Goal: Information Seeking & Learning: Learn about a topic

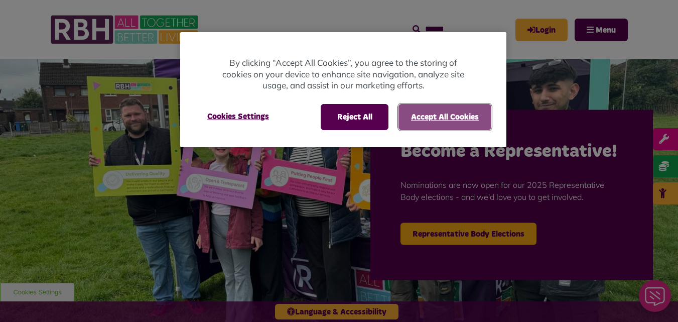
click at [462, 120] on button "Accept All Cookies" at bounding box center [445, 117] width 93 height 26
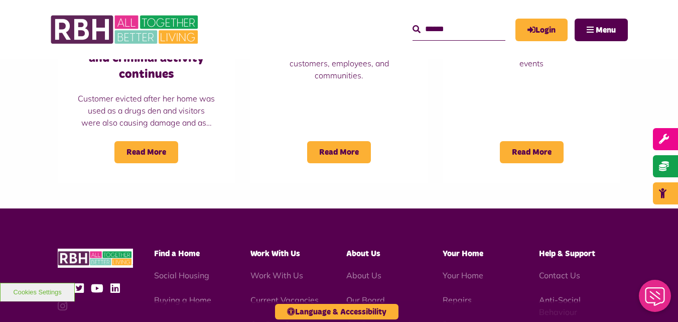
scroll to position [892, 0]
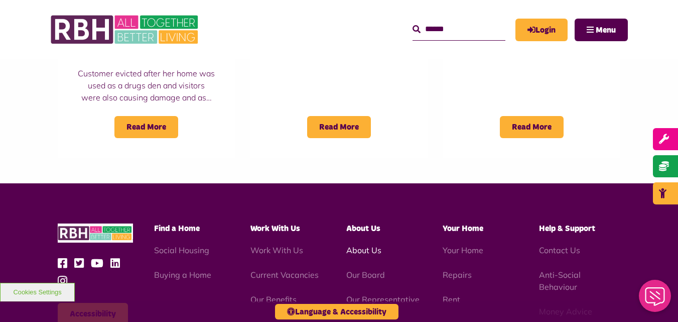
click at [356, 245] on link "About Us" at bounding box center [364, 250] width 35 height 10
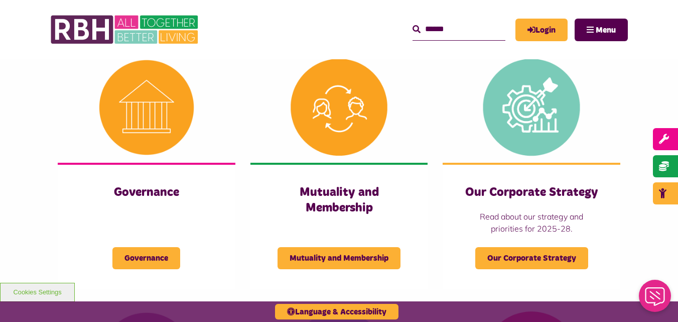
scroll to position [451, 0]
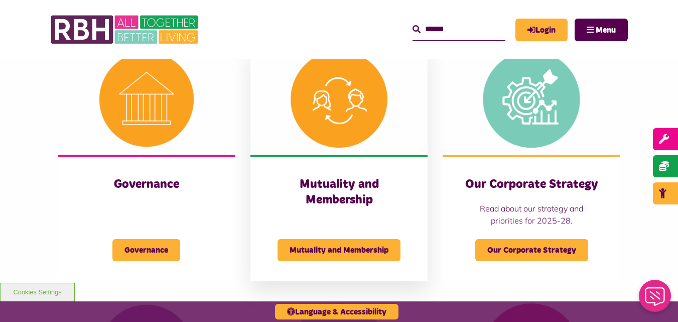
click at [340, 188] on h3 "Mutuality and Membership" at bounding box center [340, 192] width 138 height 31
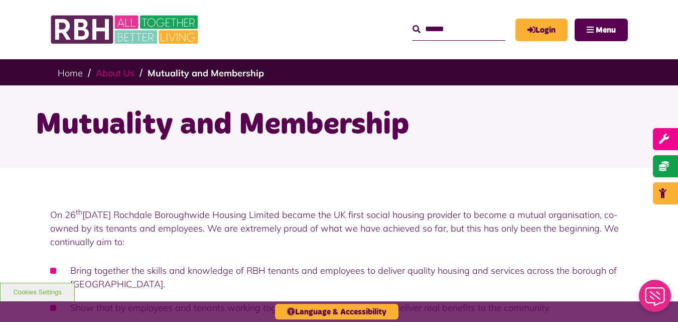
click at [107, 73] on link "About Us" at bounding box center [115, 73] width 39 height 12
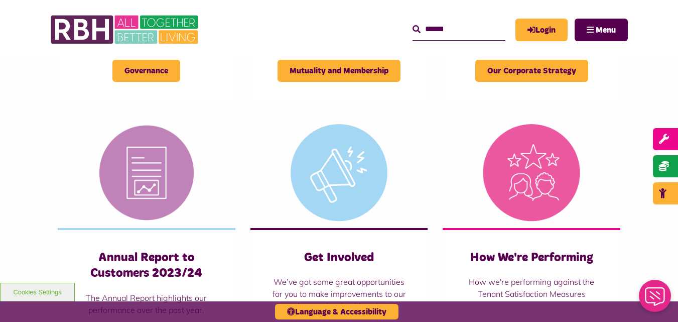
scroll to position [578, 0]
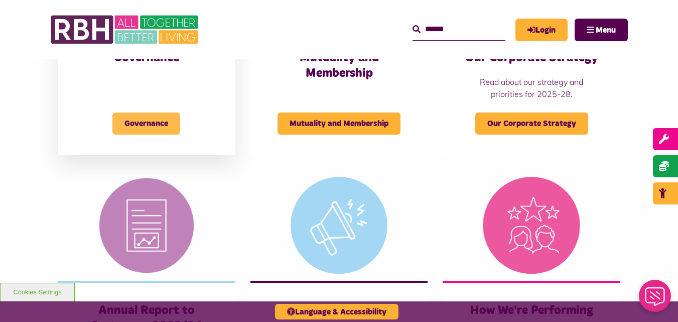
click at [135, 116] on span "Governance" at bounding box center [146, 123] width 68 height 22
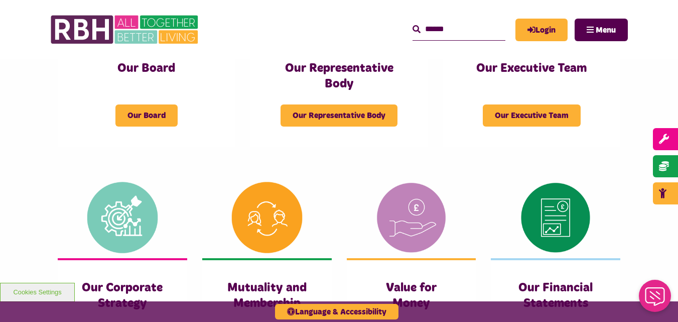
scroll to position [274, 0]
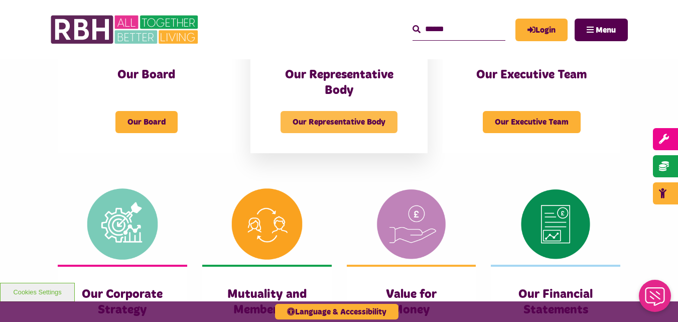
click at [333, 128] on span "Our Representative Body" at bounding box center [339, 122] width 117 height 22
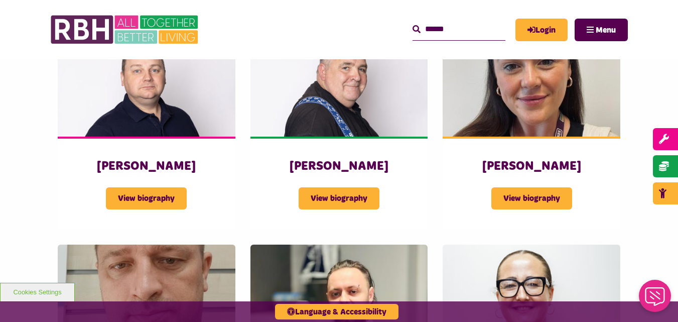
scroll to position [1751, 0]
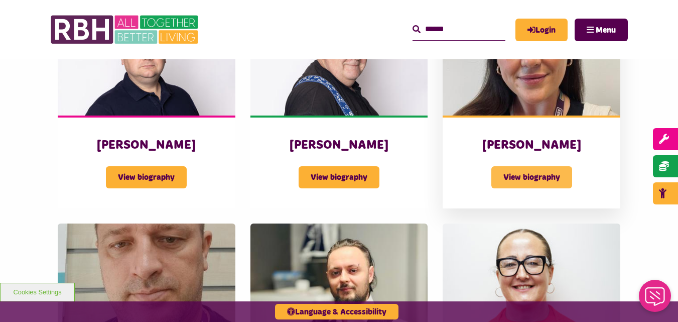
click at [539, 166] on span "View biography" at bounding box center [532, 177] width 81 height 22
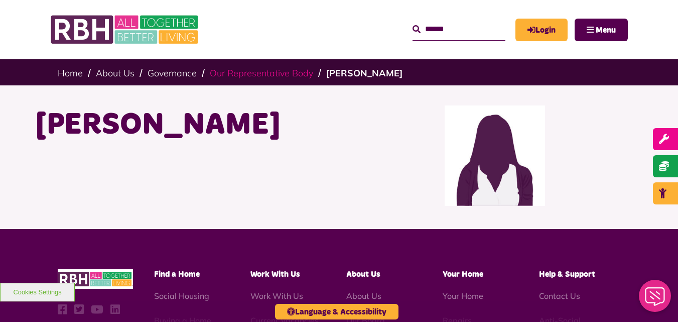
click at [272, 72] on link "Our Representative Body" at bounding box center [261, 73] width 103 height 12
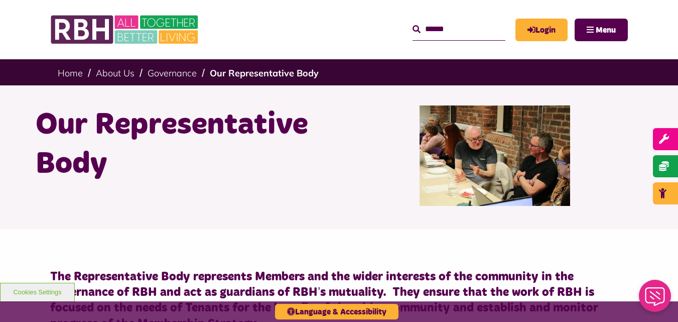
drag, startPoint x: 683, startPoint y: 37, endPoint x: 653, endPoint y: 39, distance: 30.2
click at [653, 39] on header "MyRBH About Us Contact Us Search" at bounding box center [339, 29] width 678 height 59
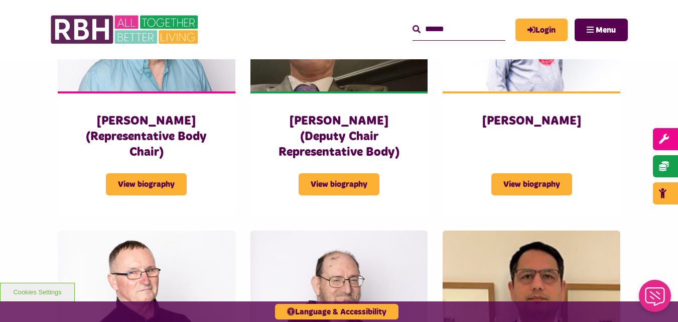
scroll to position [795, 0]
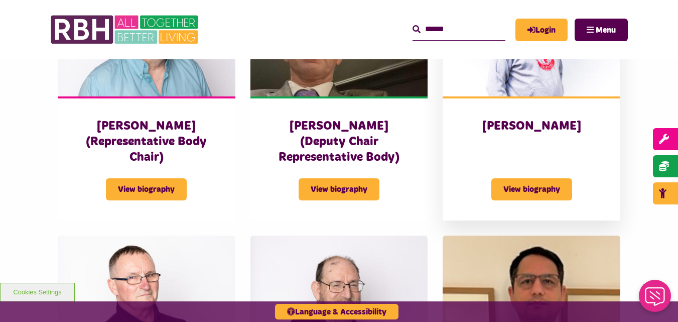
click at [511, 119] on h3 "[PERSON_NAME]" at bounding box center [532, 127] width 138 height 16
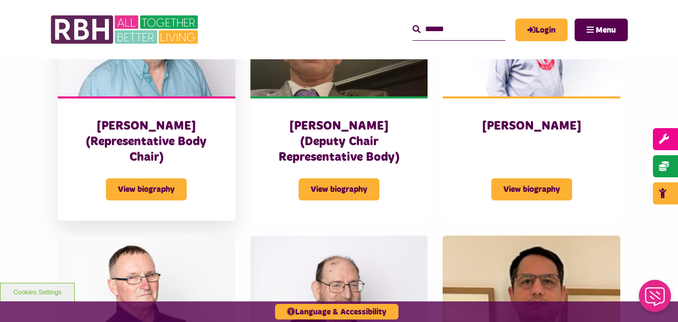
click at [146, 119] on h3 "[PERSON_NAME] (Representative Body Chair)" at bounding box center [147, 142] width 138 height 47
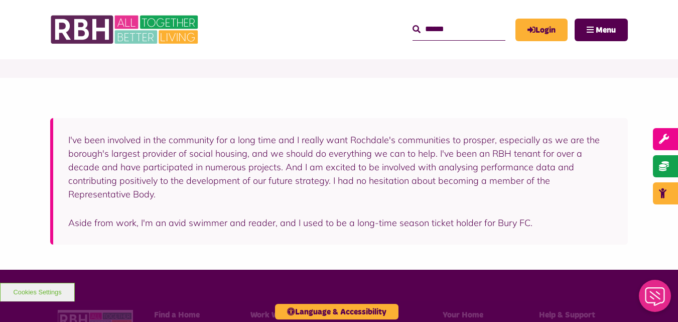
scroll to position [198, 0]
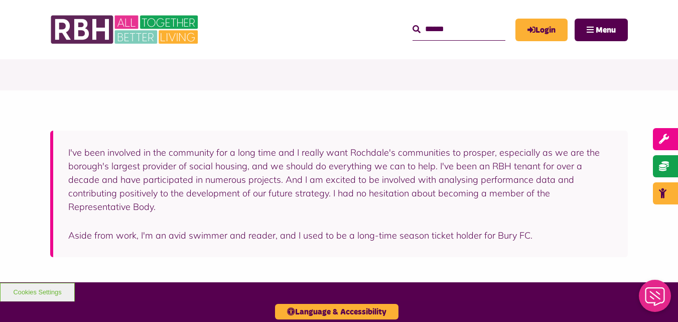
click at [16, 1] on header "MyRBH About Us Contact Us Search" at bounding box center [339, 29] width 678 height 59
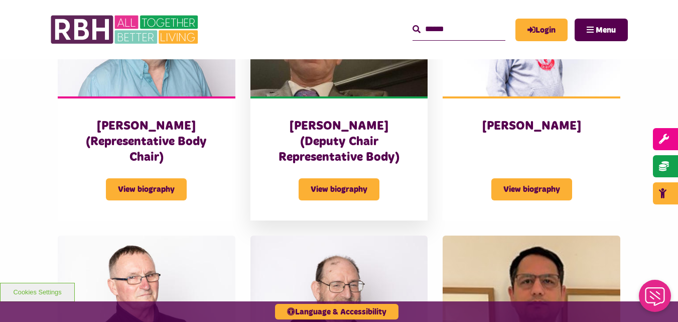
click at [331, 119] on h3 "[PERSON_NAME] (Deputy Chair Representative Body)" at bounding box center [340, 142] width 138 height 47
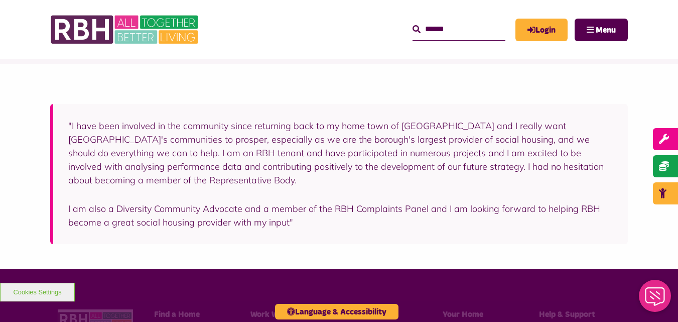
scroll to position [217, 0]
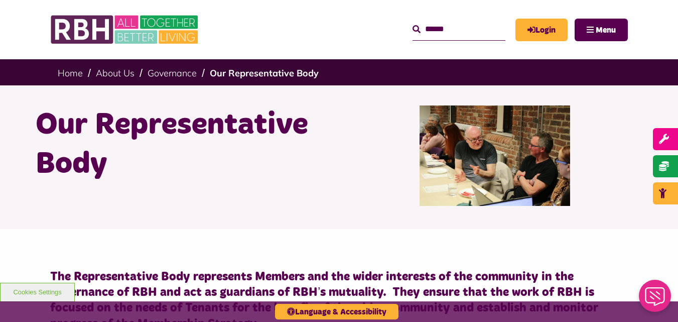
click at [136, 71] on li "About Us" at bounding box center [119, 72] width 47 height 11
click at [125, 73] on link "About Us" at bounding box center [115, 73] width 39 height 12
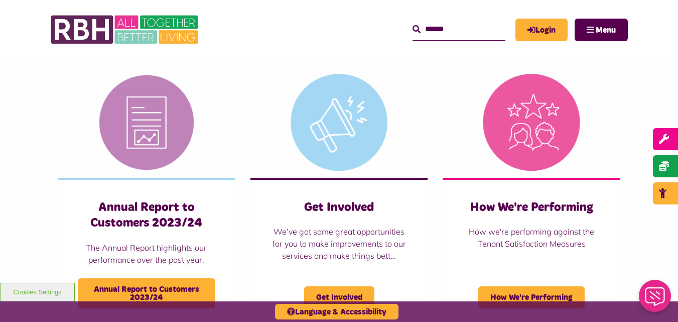
scroll to position [694, 0]
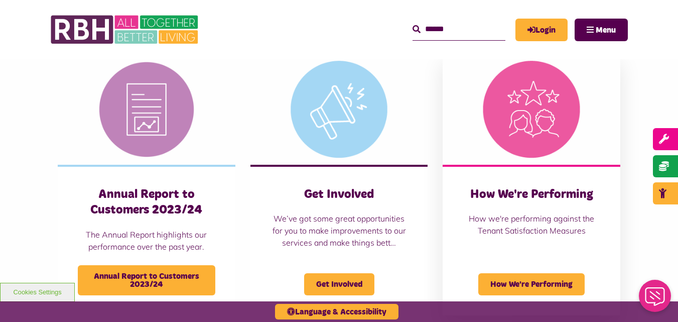
click at [523, 190] on h3 "How We're Performing" at bounding box center [532, 195] width 138 height 16
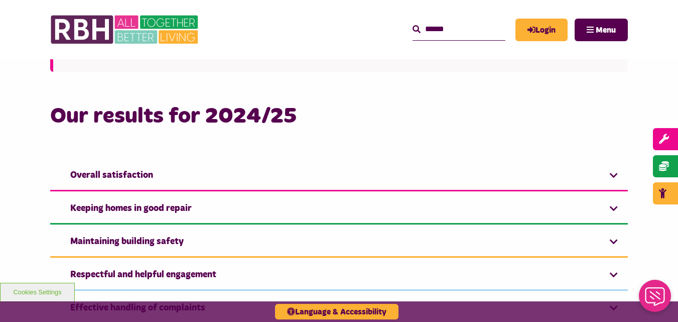
scroll to position [636, 0]
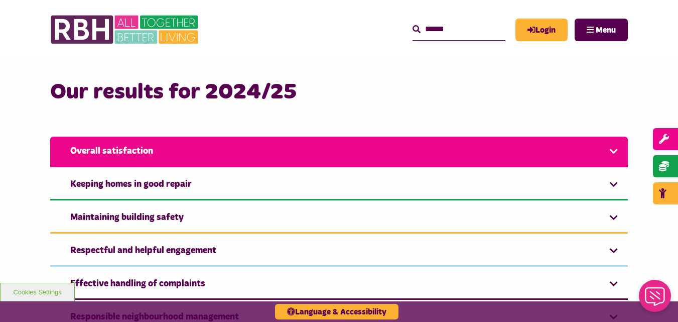
click at [612, 149] on link "Overall satisfaction" at bounding box center [339, 152] width 578 height 31
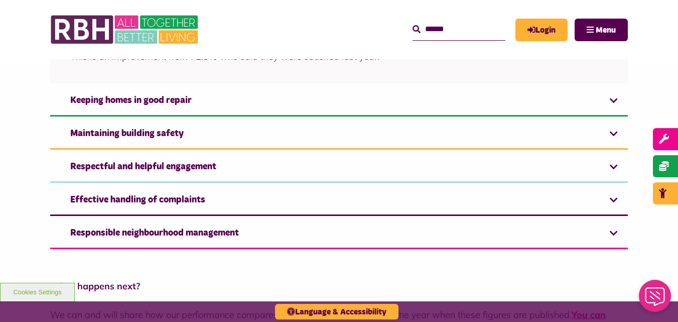
scroll to position [820, 0]
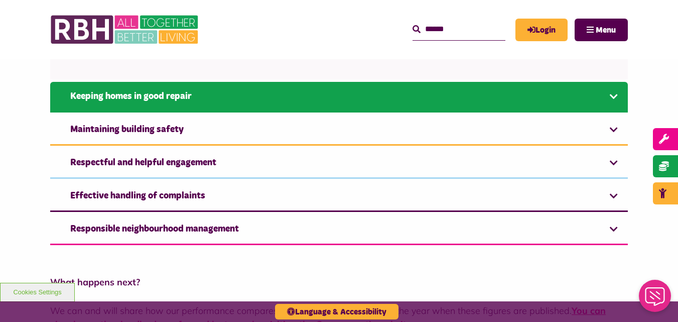
click at [611, 96] on link "Keeping homes in good repair" at bounding box center [339, 97] width 578 height 31
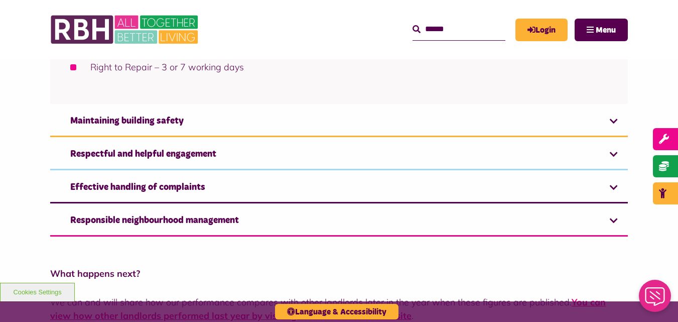
scroll to position [1336, 0]
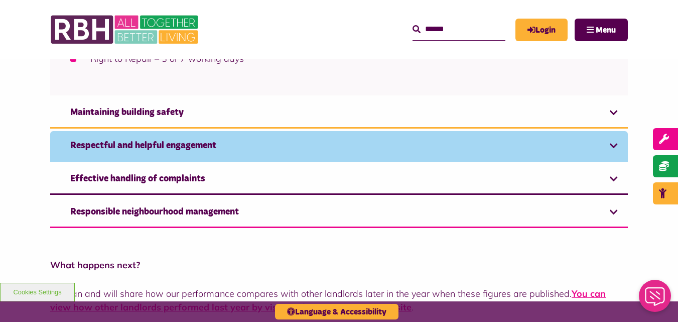
click at [608, 135] on link "Respectful and helpful engagement" at bounding box center [339, 146] width 578 height 31
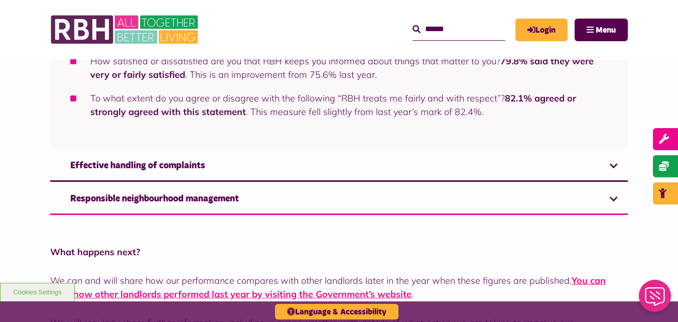
scroll to position [925, 0]
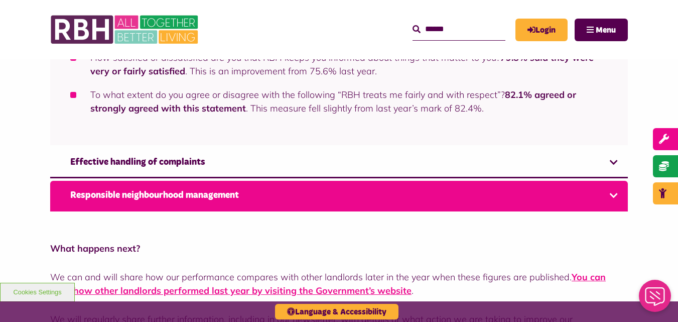
click at [611, 196] on link "Responsible neighbourhood management" at bounding box center [339, 196] width 578 height 31
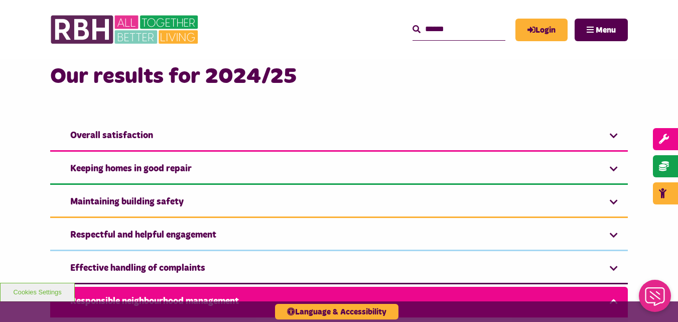
scroll to position [712, 0]
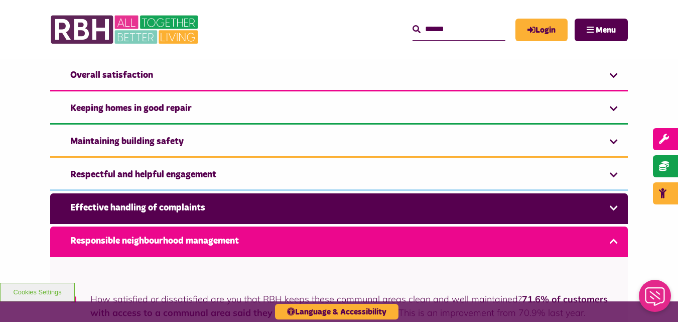
click at [613, 211] on link "Effective handling of complaints" at bounding box center [339, 208] width 578 height 31
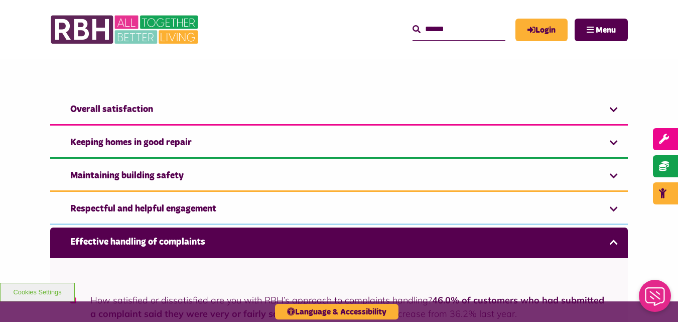
scroll to position [697, 0]
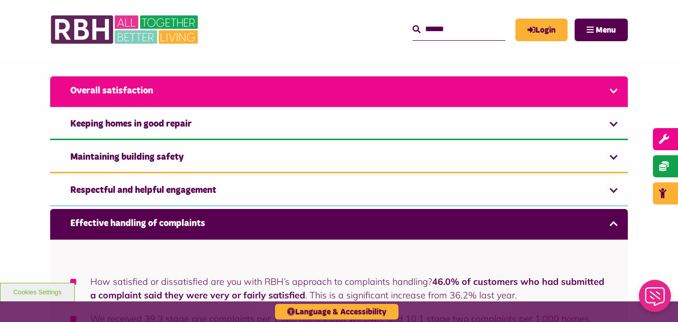
click at [616, 89] on link "Overall satisfaction" at bounding box center [339, 91] width 578 height 31
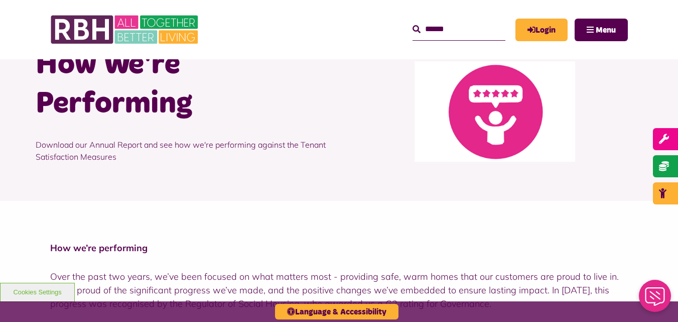
scroll to position [0, 0]
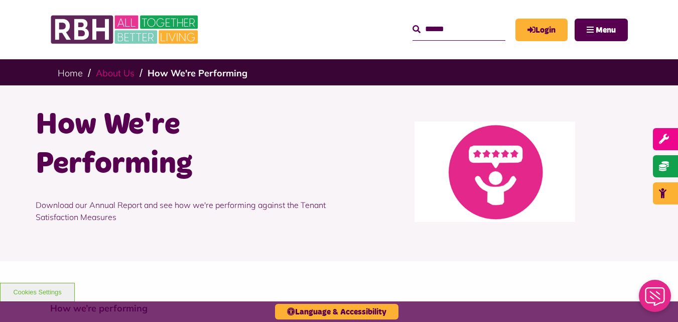
click at [122, 75] on link "About Us" at bounding box center [115, 73] width 39 height 12
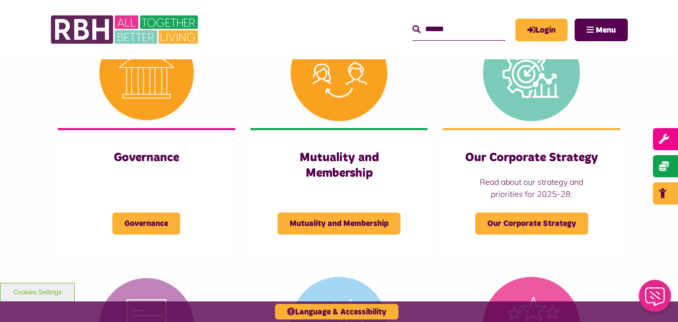
scroll to position [512, 0]
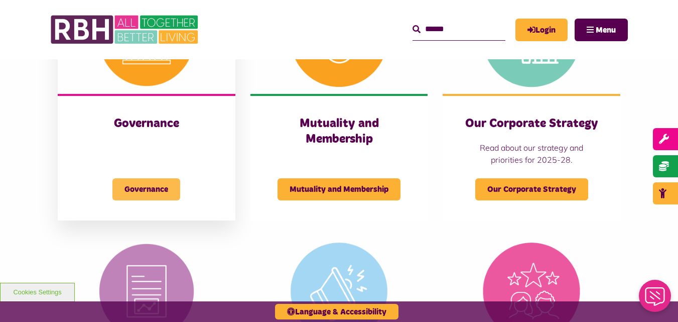
click at [165, 185] on span "Governance" at bounding box center [146, 189] width 68 height 22
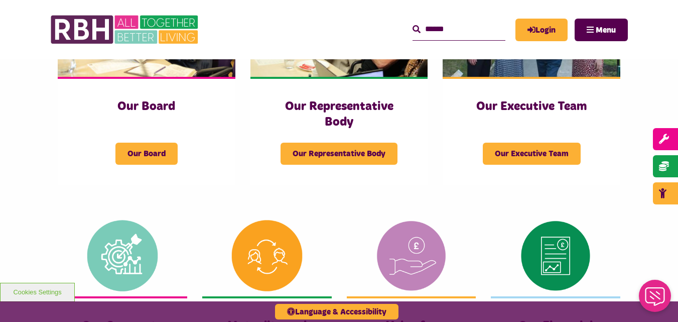
scroll to position [274, 0]
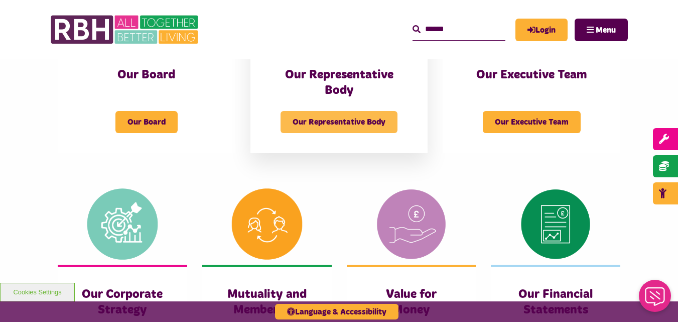
click at [330, 124] on span "Our Representative Body" at bounding box center [339, 122] width 117 height 22
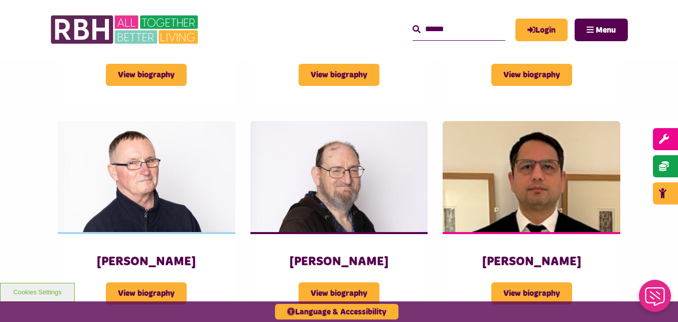
scroll to position [948, 0]
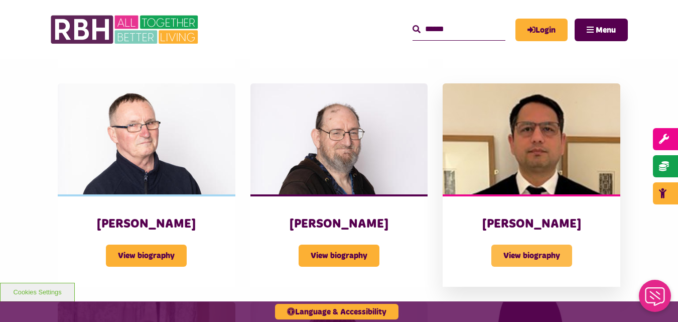
click at [529, 245] on span "View biography" at bounding box center [532, 256] width 81 height 22
